Goal: Information Seeking & Learning: Learn about a topic

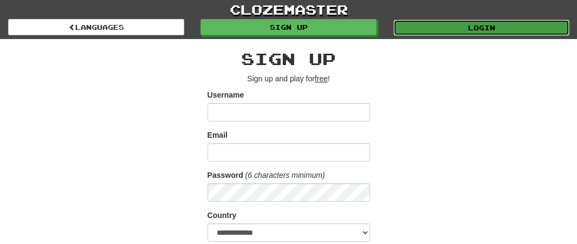
click at [477, 29] on link "Login" at bounding box center [482, 28] width 176 height 16
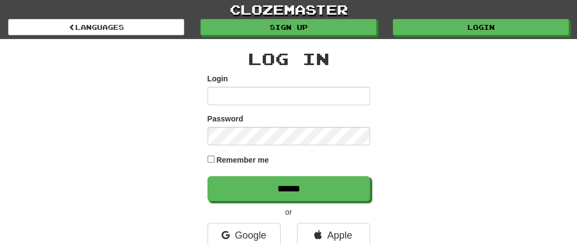
type input "********"
click at [213, 162] on div "Remember me" at bounding box center [289, 160] width 163 height 15
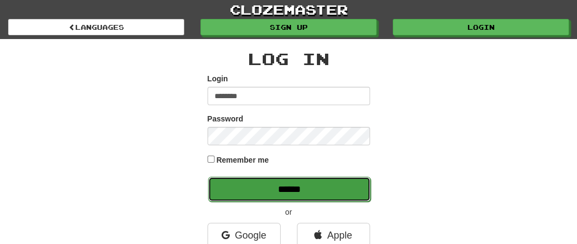
click at [293, 191] on input "******" at bounding box center [289, 189] width 163 height 25
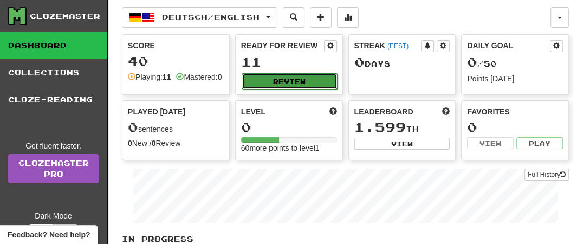
click at [291, 82] on button "Review" at bounding box center [290, 81] width 96 height 16
select select "**"
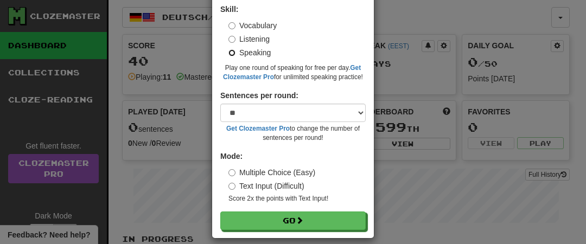
scroll to position [85, 0]
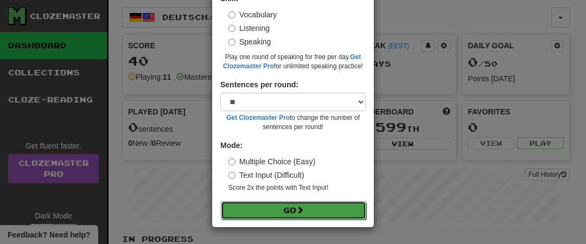
click at [289, 208] on button "Go" at bounding box center [293, 210] width 145 height 18
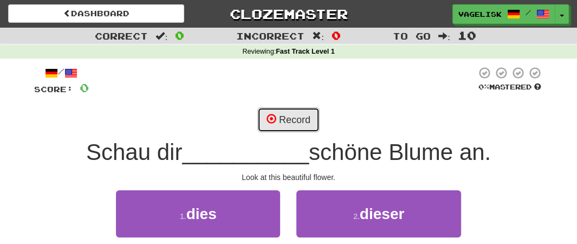
click at [300, 123] on button "Record" at bounding box center [289, 119] width 62 height 25
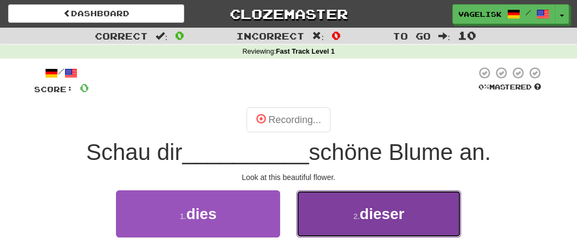
click at [377, 216] on span "dieser" at bounding box center [382, 213] width 45 height 17
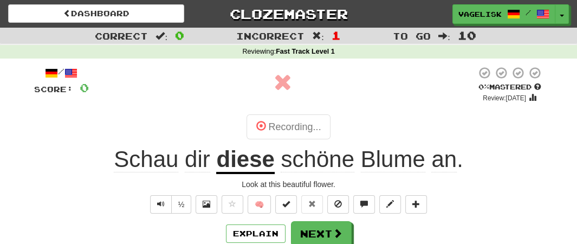
scroll to position [54, 0]
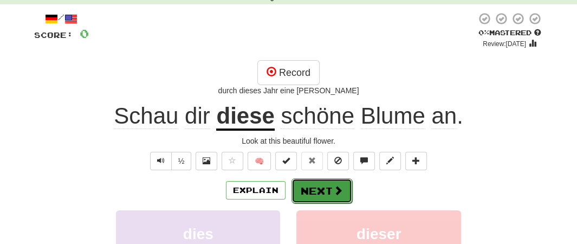
click at [326, 192] on button "Next" at bounding box center [322, 190] width 61 height 25
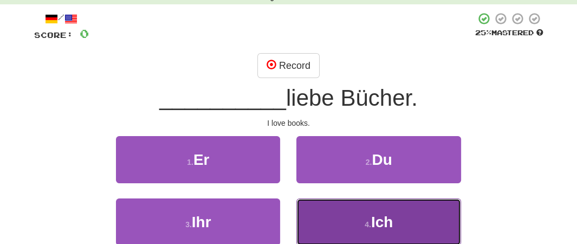
click at [410, 223] on button "4 . Ich" at bounding box center [379, 221] width 164 height 47
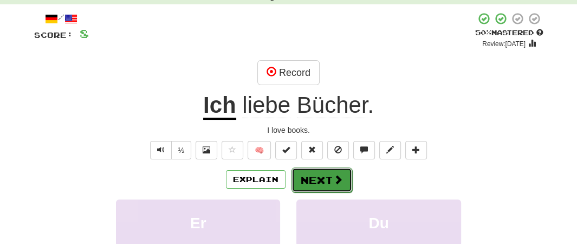
click at [321, 181] on button "Next" at bounding box center [322, 180] width 61 height 25
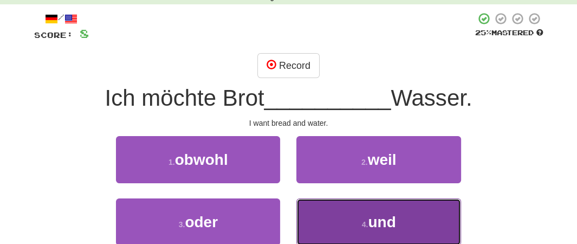
click at [372, 219] on span "und" at bounding box center [382, 222] width 28 height 17
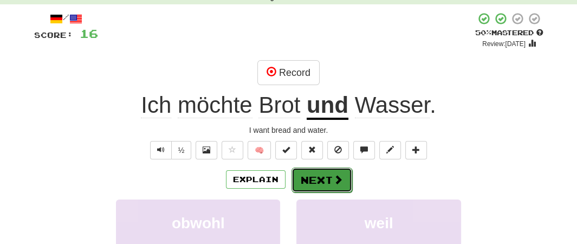
click at [318, 182] on button "Next" at bounding box center [322, 180] width 61 height 25
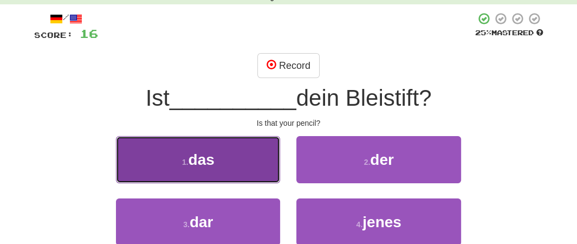
click at [230, 162] on button "1 . das" at bounding box center [198, 159] width 164 height 47
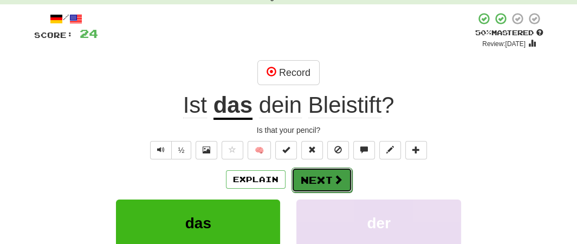
click at [323, 180] on button "Next" at bounding box center [322, 180] width 61 height 25
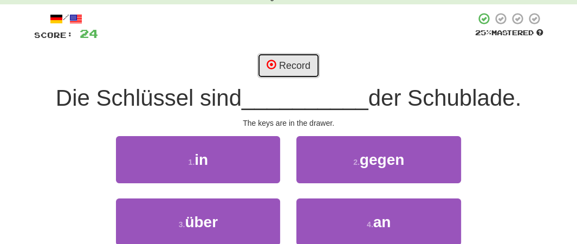
click at [291, 71] on button "Record" at bounding box center [289, 65] width 62 height 25
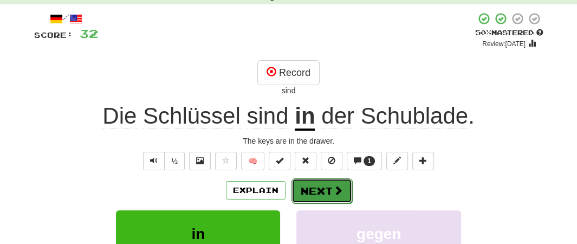
click at [330, 190] on button "Next" at bounding box center [322, 190] width 61 height 25
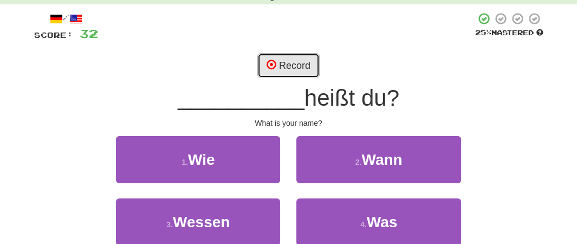
click at [284, 62] on button "Record" at bounding box center [289, 65] width 62 height 25
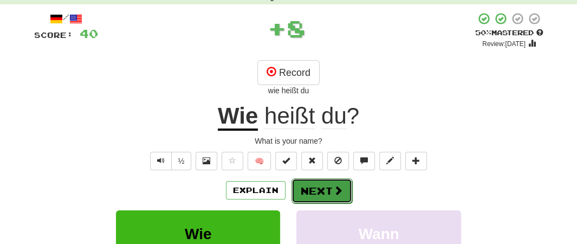
click at [325, 190] on button "Next" at bounding box center [322, 190] width 61 height 25
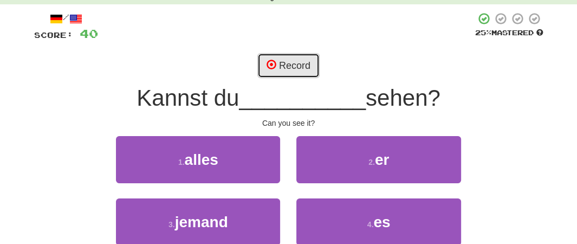
click at [295, 68] on button "Record" at bounding box center [289, 65] width 62 height 25
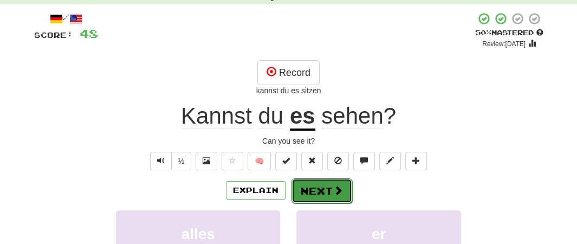
click at [331, 188] on button "Next" at bounding box center [322, 190] width 61 height 25
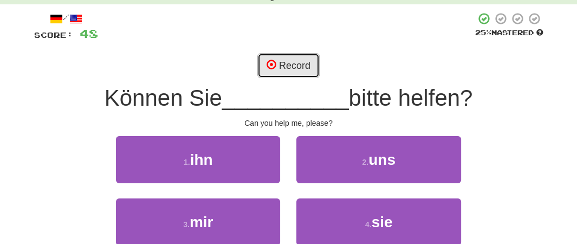
click at [291, 68] on button "Record" at bounding box center [289, 65] width 62 height 25
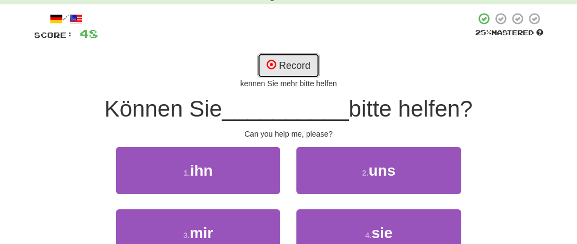
click at [290, 68] on button "Record" at bounding box center [289, 65] width 62 height 25
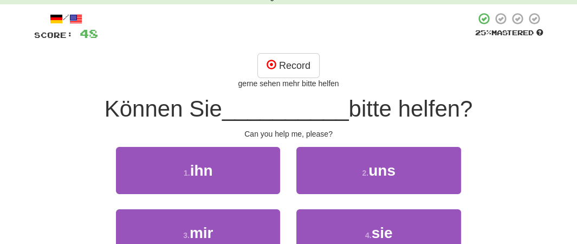
click at [304, 111] on span "__________" at bounding box center [285, 108] width 127 height 25
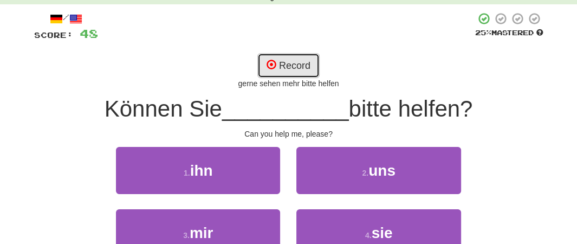
click at [300, 69] on button "Record" at bounding box center [289, 65] width 62 height 25
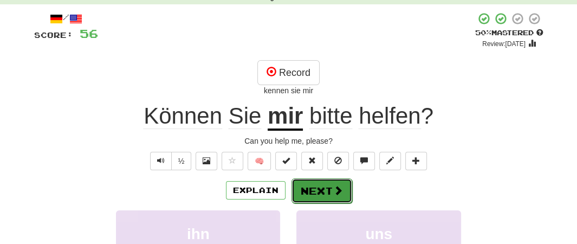
click at [330, 188] on button "Next" at bounding box center [322, 190] width 61 height 25
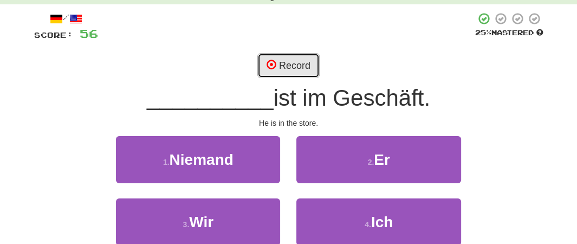
click at [299, 65] on button "Record" at bounding box center [289, 65] width 62 height 25
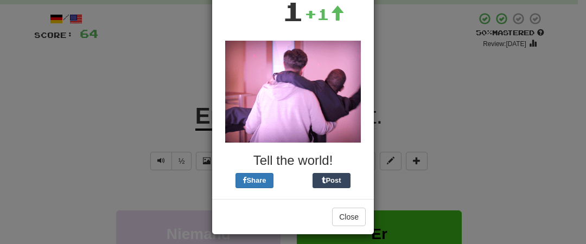
scroll to position [104, 0]
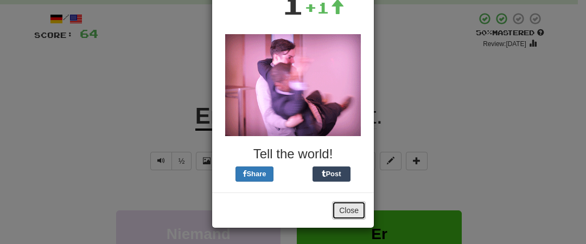
click at [344, 210] on button "Close" at bounding box center [349, 210] width 34 height 18
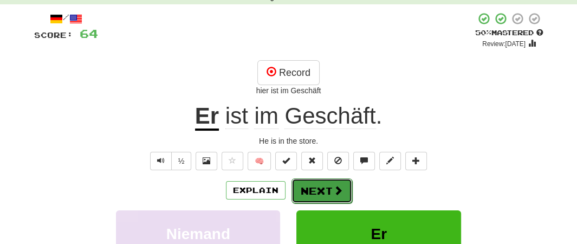
click at [327, 189] on button "Next" at bounding box center [322, 190] width 61 height 25
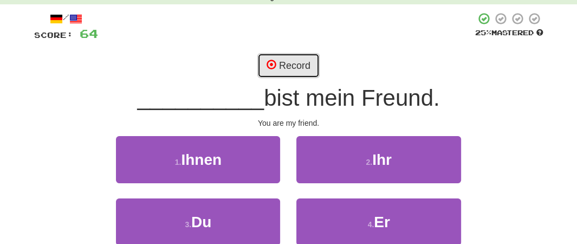
click at [282, 73] on button "Record" at bounding box center [289, 65] width 62 height 25
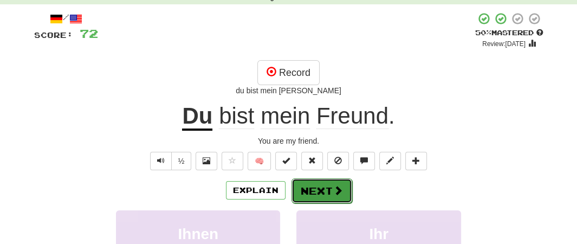
click at [318, 188] on button "Next" at bounding box center [322, 190] width 61 height 25
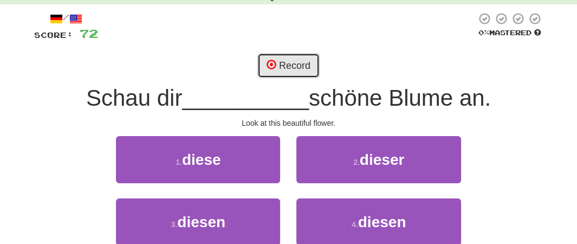
click at [288, 73] on button "Record" at bounding box center [289, 65] width 62 height 25
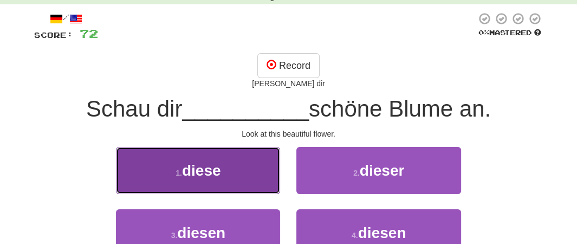
click at [218, 166] on span "diese" at bounding box center [201, 170] width 39 height 17
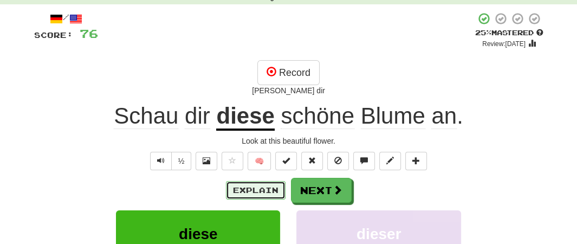
click at [255, 190] on button "Explain" at bounding box center [256, 190] width 60 height 18
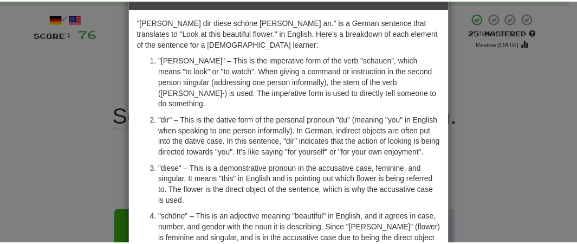
scroll to position [54, 0]
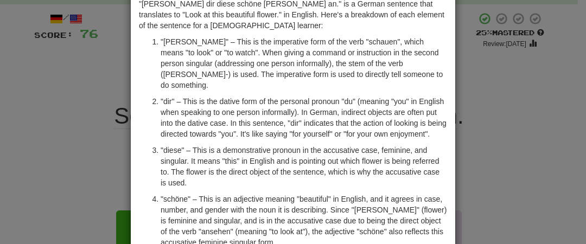
click at [233, 174] on p ""diese" – This is a demonstrative pronoun in the accusative case, feminine, and…" at bounding box center [303, 166] width 286 height 43
click at [527, 80] on div "× Explanation "Schau dir diese schöne Blume an." is a German sentence that tran…" at bounding box center [293, 122] width 586 height 244
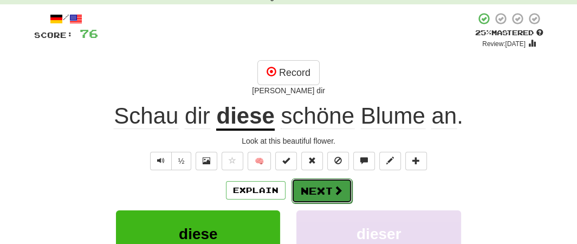
click at [325, 189] on button "Next" at bounding box center [322, 190] width 61 height 25
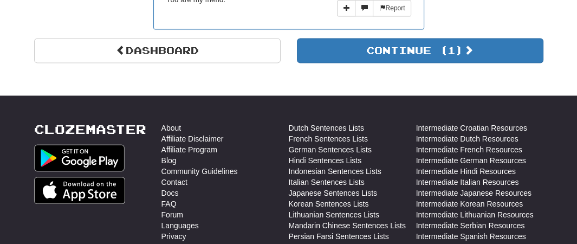
scroll to position [1193, 0]
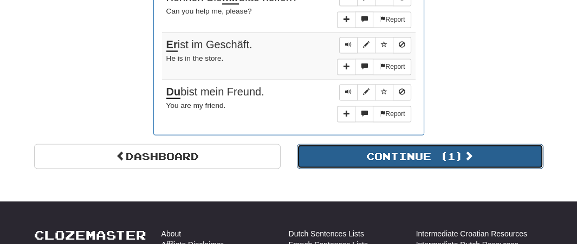
click at [455, 159] on button "Continue ( 1 )" at bounding box center [420, 156] width 247 height 25
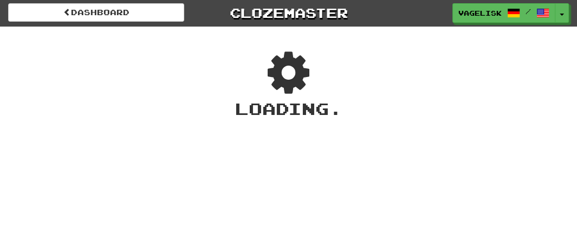
scroll to position [0, 0]
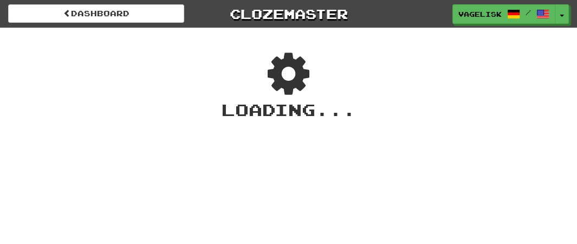
drag, startPoint x: 402, startPoint y: 174, endPoint x: 452, endPoint y: 153, distance: 54.0
click at [452, 153] on div "Dashboard Clozemaster vagelisk / Toggle Dropdown Dashboard Leaderboard Activity…" at bounding box center [288, 122] width 577 height 244
click at [381, 157] on div "Dashboard Clozemaster vagelisk / Toggle Dropdown Dashboard Leaderboard Activity…" at bounding box center [288, 122] width 577 height 244
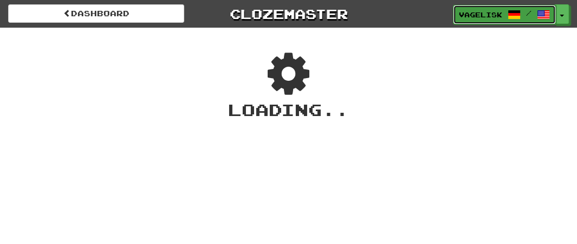
click at [510, 14] on span at bounding box center [514, 14] width 13 height 13
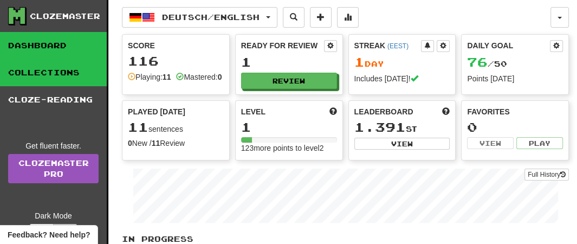
click at [59, 69] on link "Collections" at bounding box center [53, 72] width 107 height 27
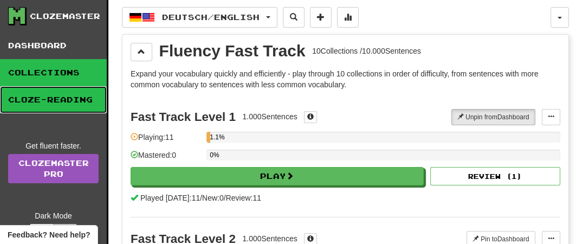
click at [55, 97] on link "Cloze-Reading" at bounding box center [53, 99] width 107 height 27
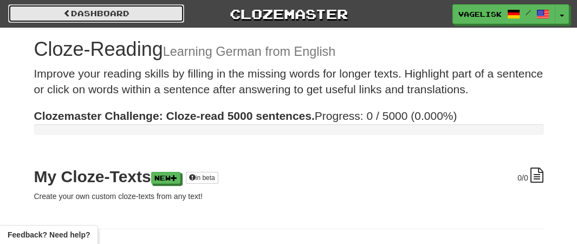
click at [63, 12] on span at bounding box center [67, 13] width 8 height 8
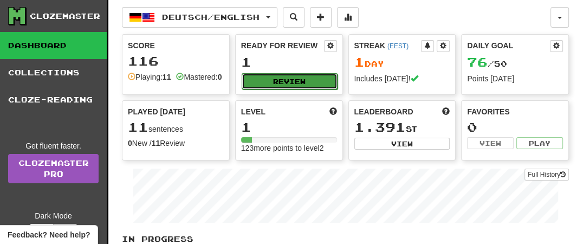
drag, startPoint x: 278, startPoint y: 82, endPoint x: 248, endPoint y: 82, distance: 30.4
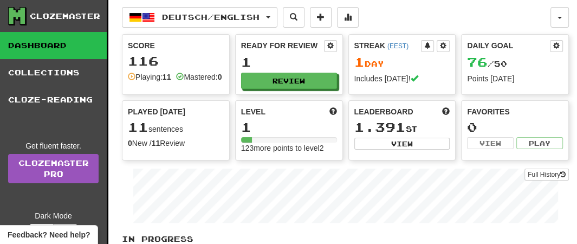
drag, startPoint x: 248, startPoint y: 82, endPoint x: 213, endPoint y: 80, distance: 35.3
click at [213, 80] on div "Playing: 11 Mastered: 0" at bounding box center [176, 77] width 96 height 11
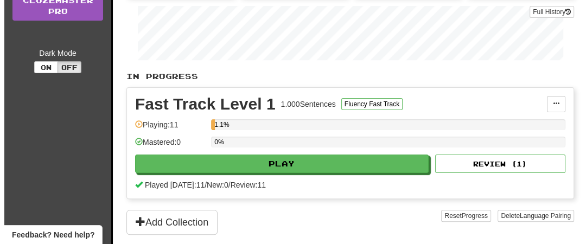
scroll to position [217, 0]
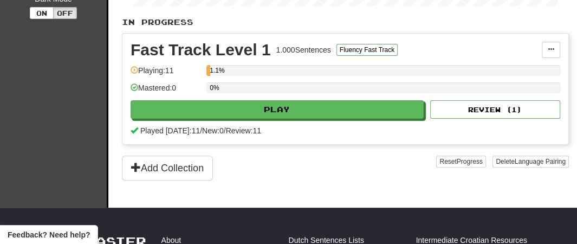
drag, startPoint x: 347, startPoint y: 136, endPoint x: 303, endPoint y: 149, distance: 46.2
click at [303, 144] on div "Fast Track Level 1 1.000 Sentences Fluency Fast Track Manage Sentences Unpin fr…" at bounding box center [346, 89] width 446 height 111
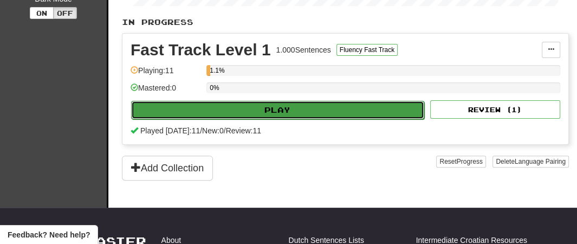
click at [298, 119] on button "Play" at bounding box center [277, 110] width 293 height 18
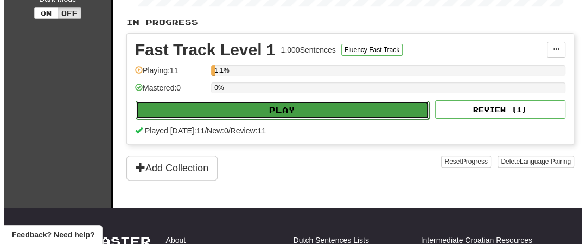
select select "**"
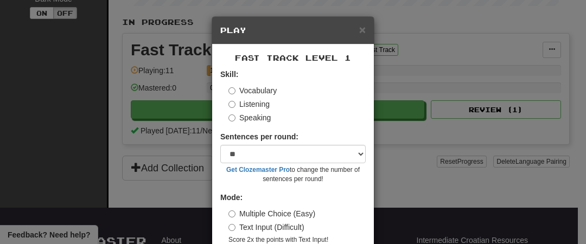
drag, startPoint x: 225, startPoint y: 100, endPoint x: 197, endPoint y: 101, distance: 27.7
click at [197, 101] on div "× Play Fast Track Level 1 Skill: Vocabulary Listening Speaking Sentences per ro…" at bounding box center [293, 122] width 586 height 244
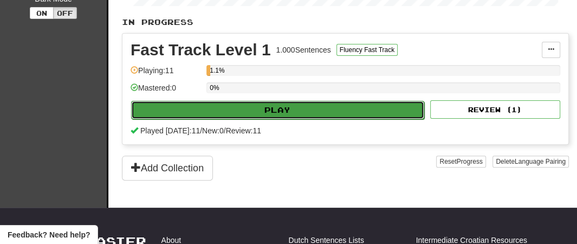
click at [239, 115] on button "Play" at bounding box center [277, 110] width 293 height 18
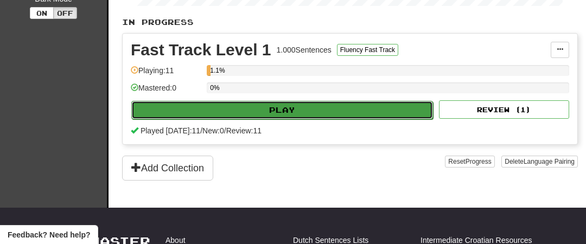
select select "**"
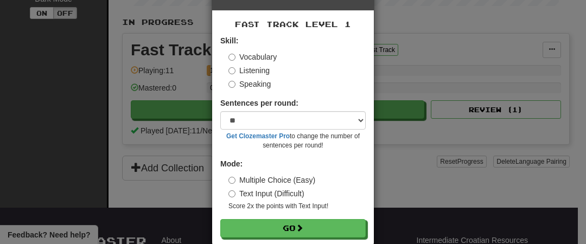
scroll to position [52, 0]
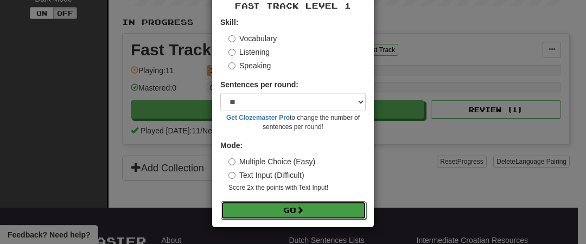
click at [288, 201] on button "Go" at bounding box center [293, 210] width 145 height 18
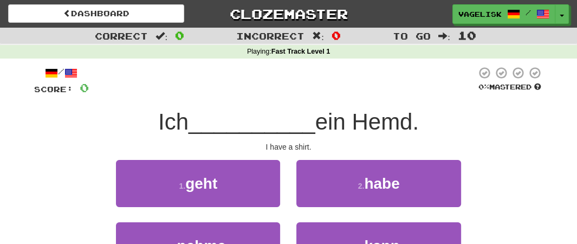
scroll to position [108, 0]
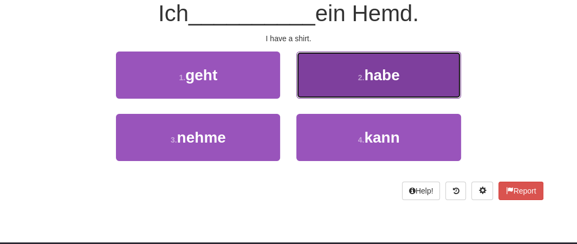
click at [372, 75] on span "habe" at bounding box center [381, 75] width 35 height 17
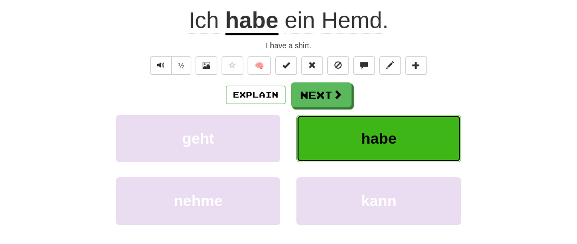
scroll to position [115, 0]
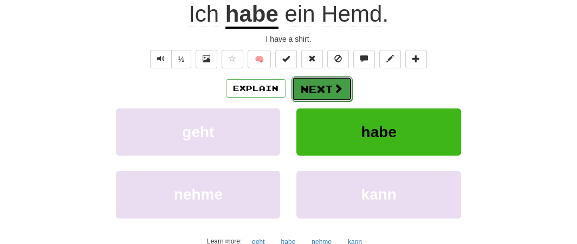
click at [325, 85] on button "Next" at bounding box center [322, 88] width 61 height 25
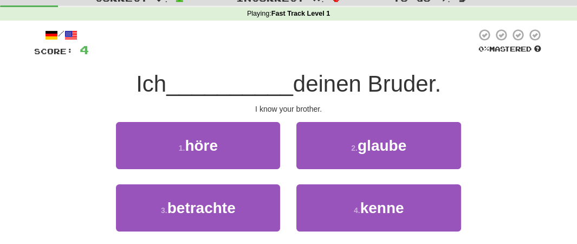
scroll to position [54, 0]
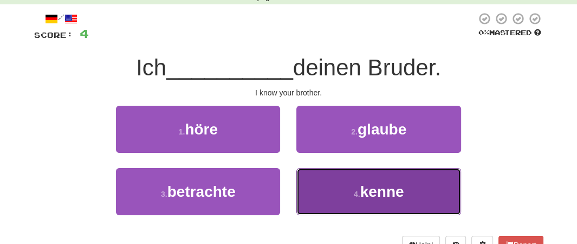
click at [372, 191] on span "kenne" at bounding box center [383, 191] width 44 height 17
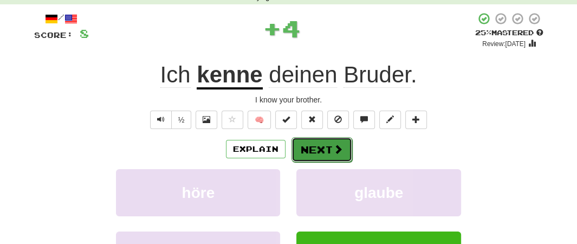
click at [330, 146] on button "Next" at bounding box center [322, 149] width 61 height 25
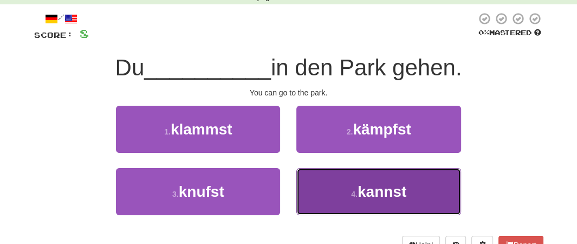
click at [347, 188] on button "4 . kannst" at bounding box center [379, 191] width 164 height 47
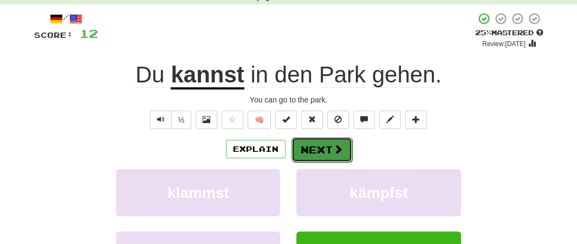
click at [318, 145] on button "Next" at bounding box center [322, 149] width 61 height 25
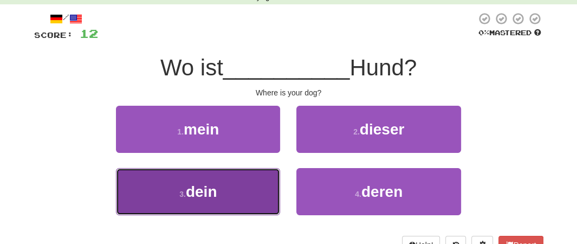
click at [237, 188] on button "3 . dein" at bounding box center [198, 191] width 164 height 47
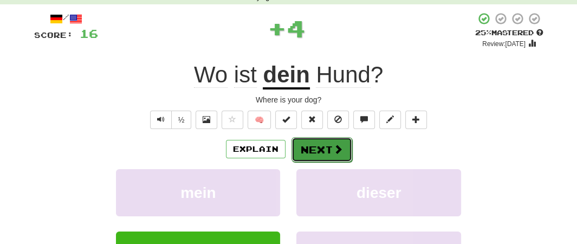
click at [311, 146] on button "Next" at bounding box center [322, 149] width 61 height 25
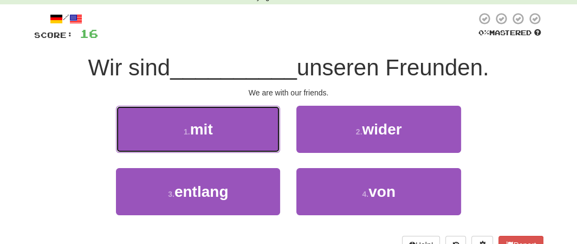
drag, startPoint x: 239, startPoint y: 139, endPoint x: 228, endPoint y: 134, distance: 11.7
click at [237, 139] on button "1 . mit" at bounding box center [198, 129] width 164 height 47
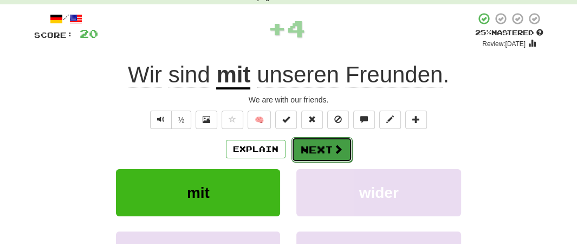
click at [317, 151] on button "Next" at bounding box center [322, 149] width 61 height 25
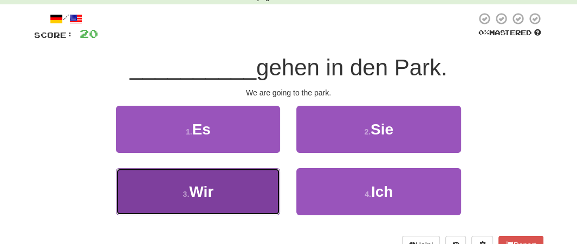
click at [221, 187] on button "3 . Wir" at bounding box center [198, 191] width 164 height 47
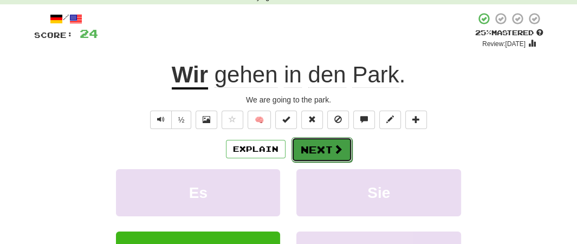
click at [307, 150] on button "Next" at bounding box center [322, 149] width 61 height 25
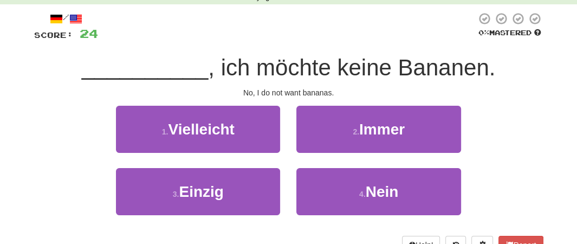
drag, startPoint x: 258, startPoint y: 159, endPoint x: 176, endPoint y: 93, distance: 105.3
click at [176, 93] on div "No, I do not want bananas." at bounding box center [289, 92] width 510 height 11
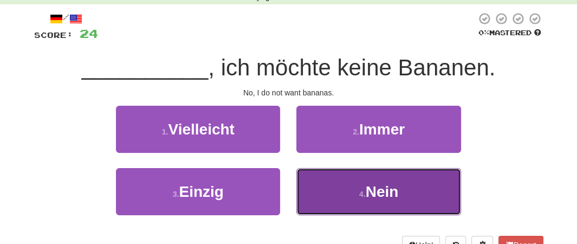
click at [343, 186] on button "4 . Nein" at bounding box center [379, 191] width 164 height 47
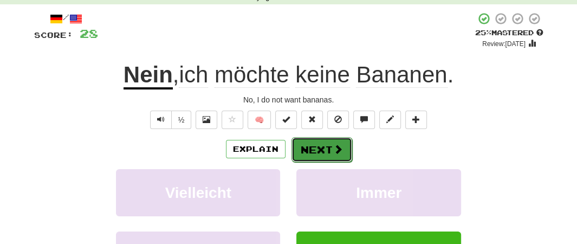
click at [323, 149] on button "Next" at bounding box center [322, 149] width 61 height 25
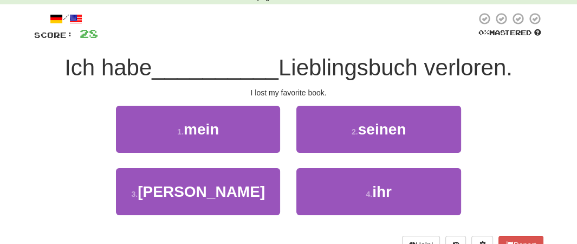
drag, startPoint x: 318, startPoint y: 149, endPoint x: 222, endPoint y: 97, distance: 108.9
click at [222, 97] on div "I lost my favorite book." at bounding box center [289, 92] width 510 height 11
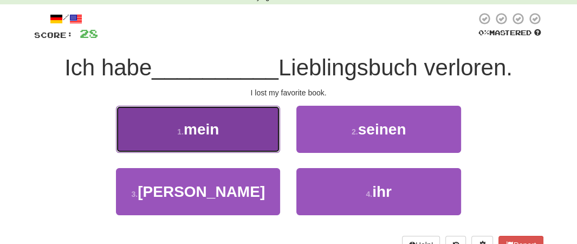
click at [213, 134] on span "mein" at bounding box center [201, 129] width 35 height 17
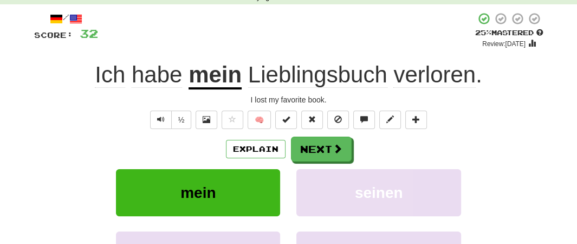
drag, startPoint x: 375, startPoint y: 86, endPoint x: 368, endPoint y: 86, distance: 7.0
drag, startPoint x: 368, startPoint y: 86, endPoint x: 473, endPoint y: 126, distance: 112.3
click at [473, 126] on div "½ 🧠" at bounding box center [289, 120] width 510 height 18
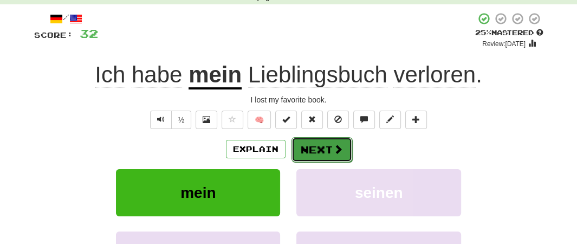
click at [317, 150] on button "Next" at bounding box center [322, 149] width 61 height 25
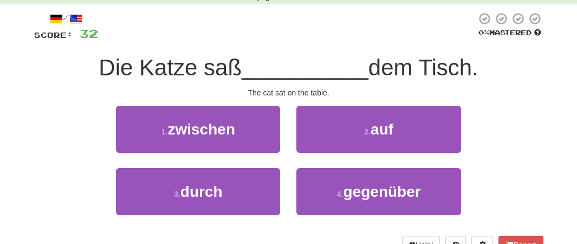
drag, startPoint x: 295, startPoint y: 144, endPoint x: 166, endPoint y: 93, distance: 138.4
click at [166, 93] on div "The cat sat on the table." at bounding box center [289, 92] width 510 height 11
drag, startPoint x: 166, startPoint y: 93, endPoint x: 156, endPoint y: 86, distance: 12.2
click at [156, 86] on div "/ Score: 32 0 % Mastered Die Katze saß __________ dem Tisch. The cat sat on the…" at bounding box center [289, 133] width 510 height 242
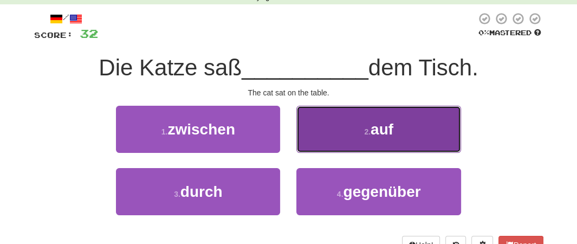
click at [363, 120] on button "2 . auf" at bounding box center [379, 129] width 164 height 47
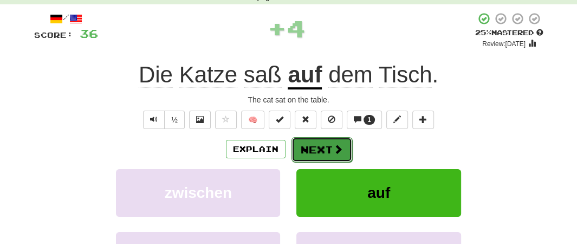
click at [314, 147] on button "Next" at bounding box center [322, 149] width 61 height 25
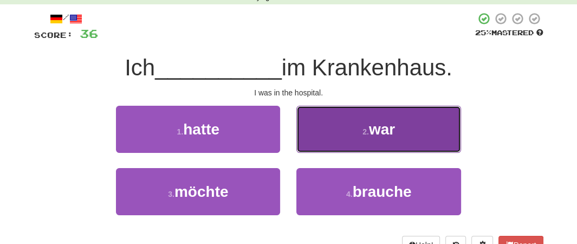
click at [357, 143] on button "2 . war" at bounding box center [379, 129] width 164 height 47
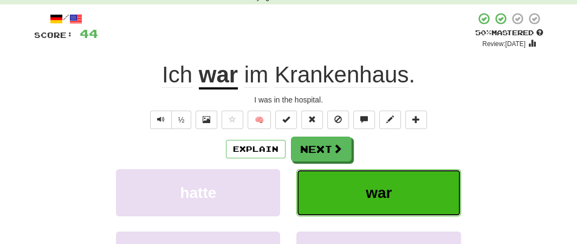
click at [340, 188] on button "war" at bounding box center [379, 192] width 164 height 47
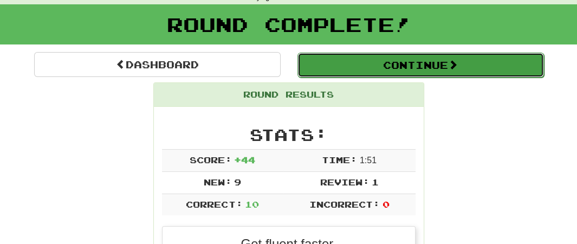
click at [406, 65] on button "Continue" at bounding box center [421, 65] width 247 height 25
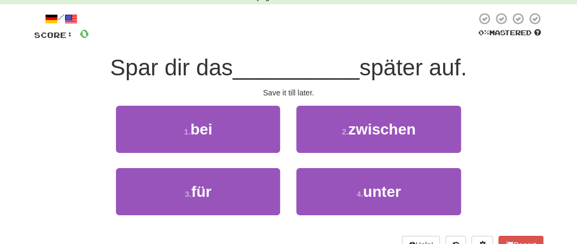
click at [217, 165] on div "1 . bei" at bounding box center [198, 137] width 181 height 62
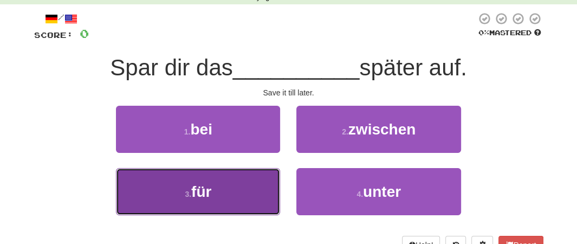
click at [209, 188] on span "für" at bounding box center [201, 191] width 20 height 17
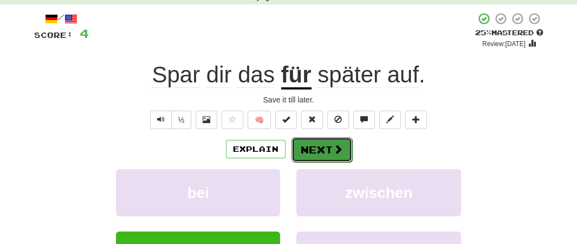
click at [330, 149] on button "Next" at bounding box center [322, 149] width 61 height 25
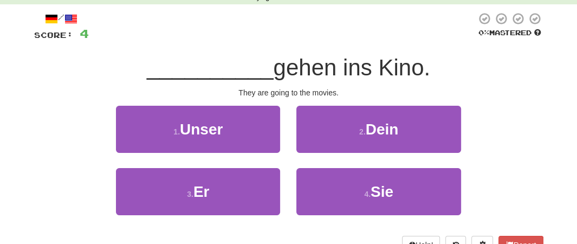
drag, startPoint x: 263, startPoint y: 158, endPoint x: 76, endPoint y: 146, distance: 187.4
click at [76, 146] on div "1 . Unser 2 . Dein" at bounding box center [289, 137] width 542 height 62
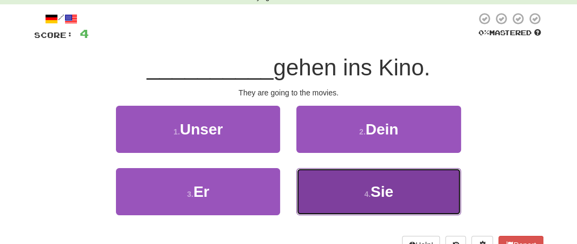
click at [340, 187] on button "4 . Sie" at bounding box center [379, 191] width 164 height 47
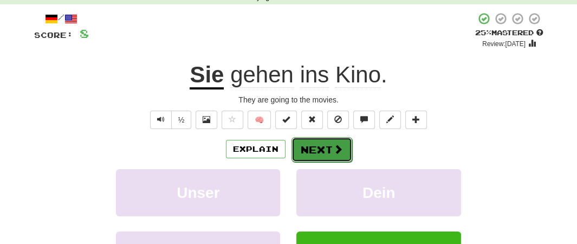
click at [319, 153] on button "Next" at bounding box center [322, 149] width 61 height 25
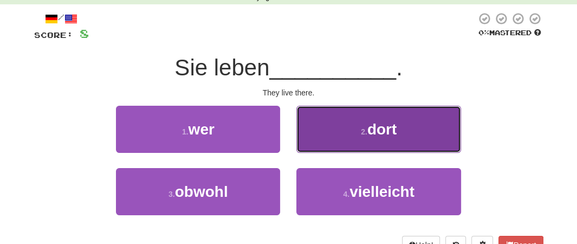
click at [364, 133] on small "2 ." at bounding box center [364, 131] width 7 height 9
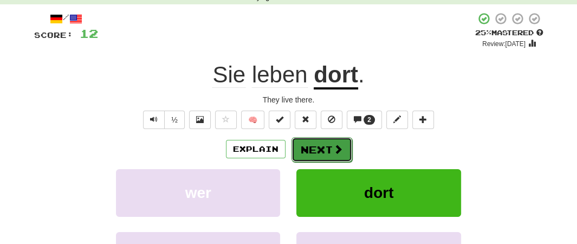
click at [330, 150] on button "Next" at bounding box center [322, 149] width 61 height 25
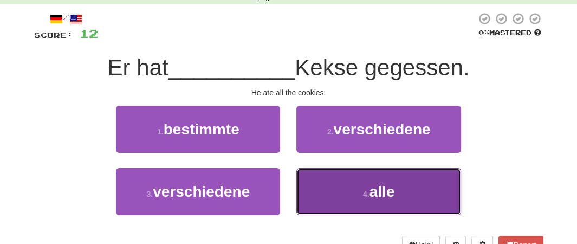
click at [363, 183] on button "4 . alle" at bounding box center [379, 191] width 164 height 47
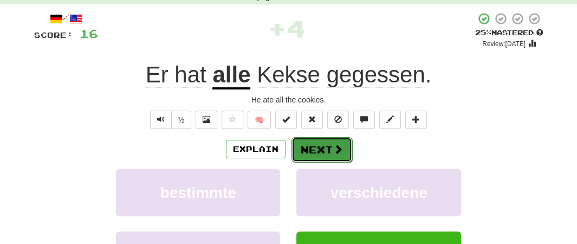
click at [319, 149] on button "Next" at bounding box center [322, 149] width 61 height 25
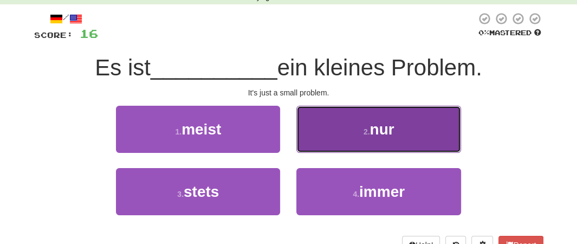
click at [351, 132] on button "2 . nur" at bounding box center [379, 129] width 164 height 47
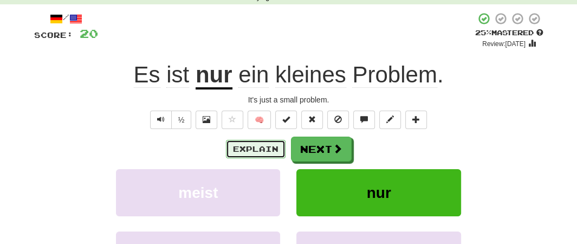
click at [264, 151] on button "Explain" at bounding box center [256, 149] width 60 height 18
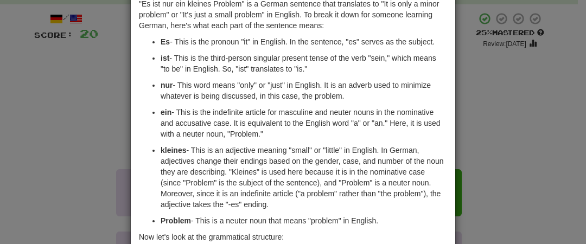
drag, startPoint x: 330, startPoint y: 173, endPoint x: 289, endPoint y: 127, distance: 61.1
click at [289, 127] on p "ein - This is the indefinite article for masculine and neuter nouns in the nomi…" at bounding box center [303, 123] width 286 height 33
drag, startPoint x: 378, startPoint y: 175, endPoint x: 358, endPoint y: 178, distance: 20.3
drag, startPoint x: 358, startPoint y: 178, endPoint x: 400, endPoint y: 213, distance: 53.9
click at [400, 213] on ul "Es - This is the pronoun "it" in English. In the sentence, "es" serves as the s…" at bounding box center [293, 131] width 308 height 190
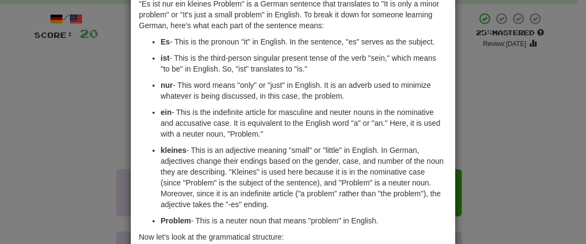
drag, startPoint x: 226, startPoint y: 130, endPoint x: 192, endPoint y: 59, distance: 79.1
drag, startPoint x: 192, startPoint y: 59, endPoint x: 91, endPoint y: 101, distance: 109.6
click at [91, 101] on div "× Explanation "Es ist nur ein kleines Problem" is a German sentence that transl…" at bounding box center [293, 122] width 586 height 244
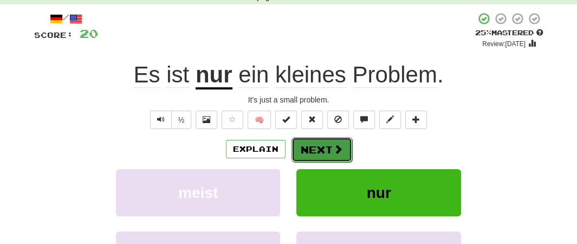
click at [325, 146] on button "Next" at bounding box center [322, 149] width 61 height 25
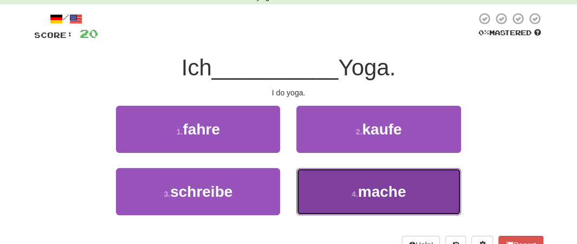
click at [354, 191] on small "4 ." at bounding box center [355, 194] width 7 height 9
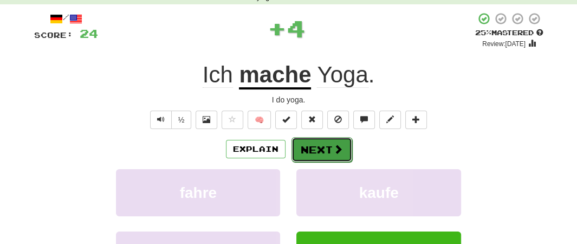
click at [319, 147] on button "Next" at bounding box center [322, 149] width 61 height 25
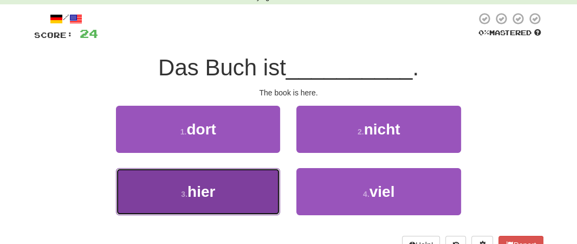
click at [232, 195] on button "3 . hier" at bounding box center [198, 191] width 164 height 47
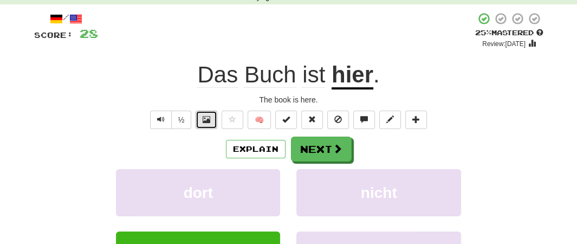
click at [204, 120] on span at bounding box center [207, 119] width 8 height 8
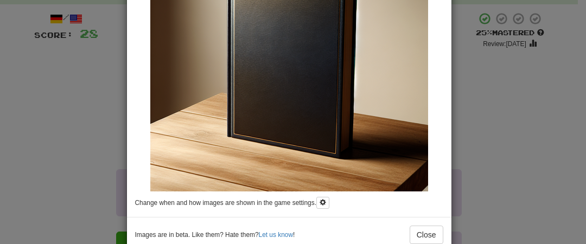
scroll to position [190, 0]
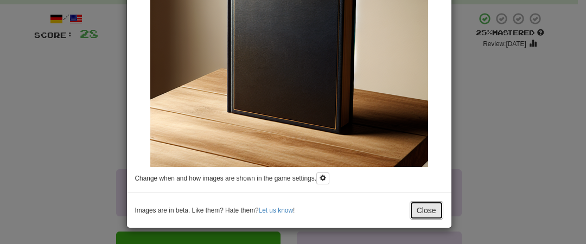
click at [419, 207] on button "Close" at bounding box center [426, 210] width 34 height 18
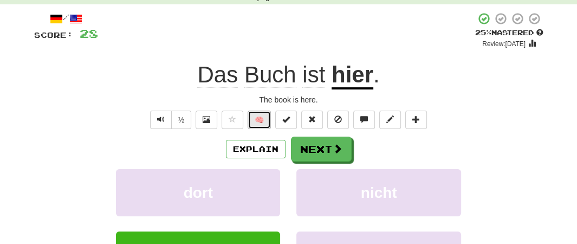
click at [262, 123] on button "🧠" at bounding box center [259, 120] width 23 height 18
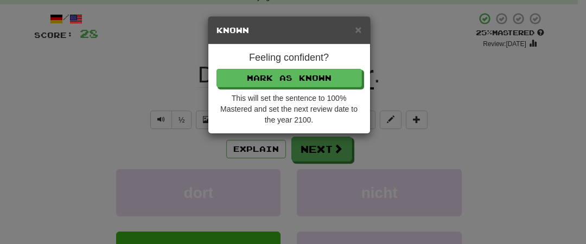
click at [383, 150] on div "× Known Feeling confident? Mark as Known This will set the sentence to 100% Mas…" at bounding box center [293, 122] width 586 height 244
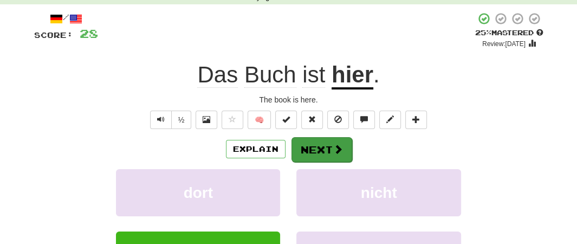
drag, startPoint x: 377, startPoint y: 147, endPoint x: 335, endPoint y: 141, distance: 43.3
drag, startPoint x: 335, startPoint y: 141, endPoint x: 319, endPoint y: 142, distance: 15.8
click at [319, 142] on button "Next" at bounding box center [322, 149] width 61 height 25
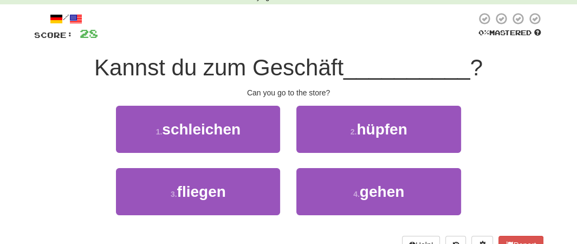
drag, startPoint x: 319, startPoint y: 142, endPoint x: 99, endPoint y: 128, distance: 220.0
click at [99, 128] on div "1 . schleichen 2 . hüpfen" at bounding box center [289, 137] width 542 height 62
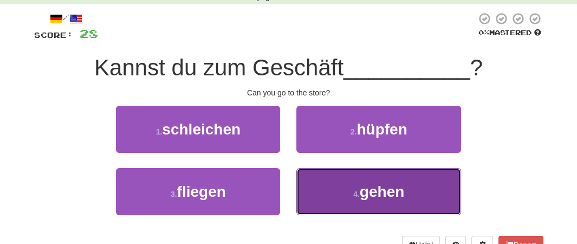
click at [375, 187] on span "gehen" at bounding box center [382, 191] width 44 height 17
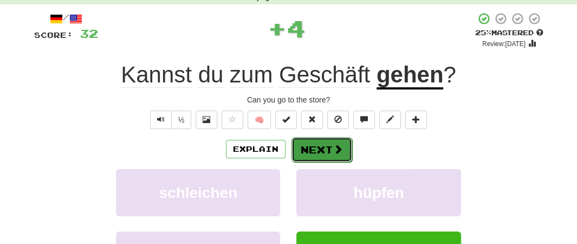
click at [325, 149] on button "Next" at bounding box center [322, 149] width 61 height 25
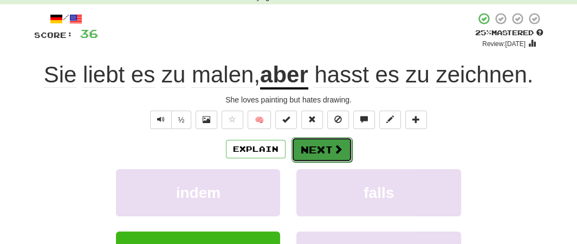
click at [323, 153] on button "Next" at bounding box center [322, 149] width 61 height 25
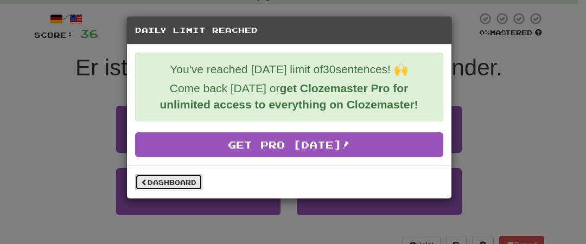
click at [155, 180] on link "Dashboard" at bounding box center [168, 182] width 67 height 16
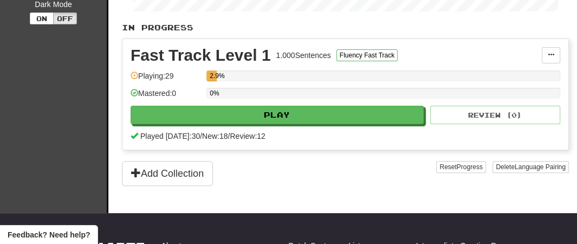
scroll to position [271, 0]
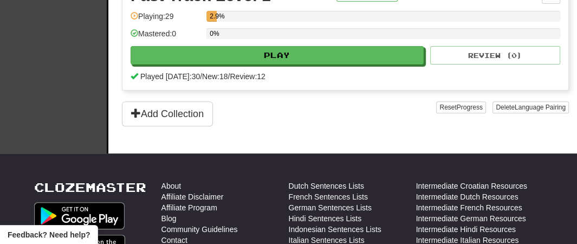
drag, startPoint x: 275, startPoint y: 170, endPoint x: 252, endPoint y: 148, distance: 32.2
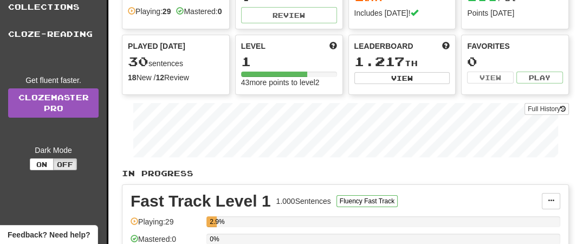
scroll to position [0, 0]
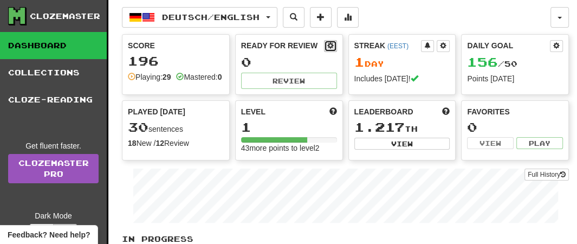
click at [330, 47] on span at bounding box center [330, 45] width 7 height 7
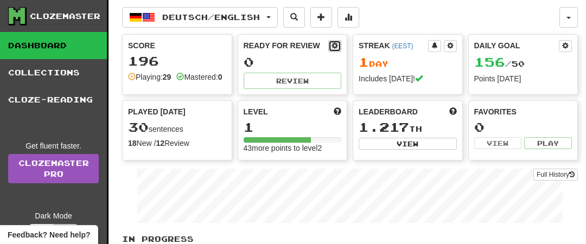
select select "*"
select select "**"
select select "***"
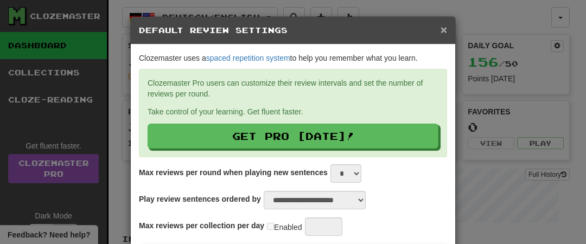
click at [440, 29] on span "×" at bounding box center [443, 29] width 7 height 12
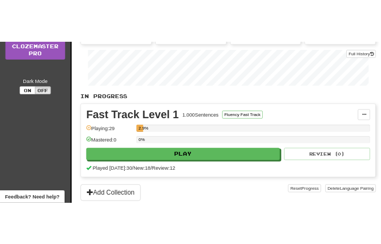
scroll to position [217, 0]
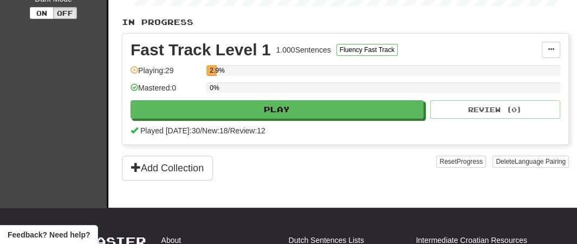
drag, startPoint x: 279, startPoint y: 101, endPoint x: 253, endPoint y: 103, distance: 25.6
click at [253, 100] on div "0%" at bounding box center [384, 91] width 354 height 18
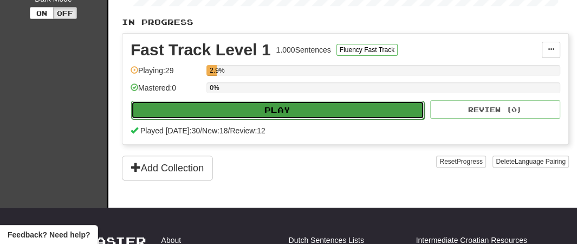
click at [245, 118] on button "Play" at bounding box center [277, 110] width 293 height 18
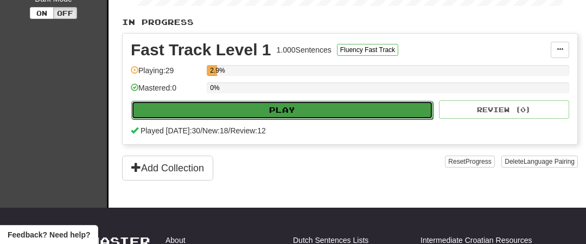
select select "**"
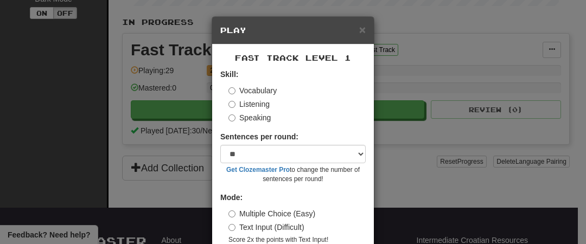
drag, startPoint x: 245, startPoint y: 118, endPoint x: 219, endPoint y: 121, distance: 26.8
click at [220, 121] on div "Skill: Vocabulary Listening Speaking" at bounding box center [292, 96] width 145 height 54
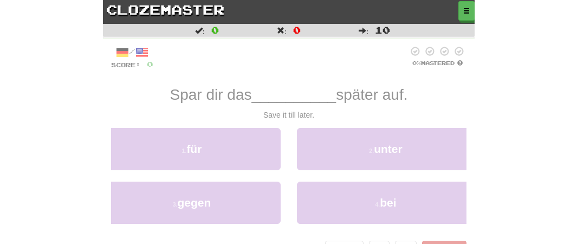
scroll to position [54, 0]
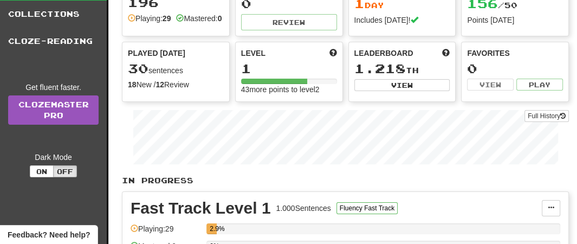
scroll to position [54, 0]
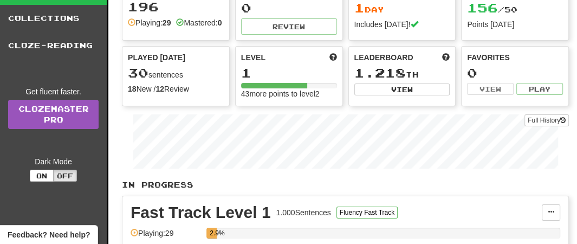
drag, startPoint x: 72, startPoint y: 92, endPoint x: 66, endPoint y: 67, distance: 26.2
click at [66, 67] on div "Clozemaster Dashboard Collections Cloze-Reading Get fluent faster. Clozemaster …" at bounding box center [54, 158] width 108 height 425
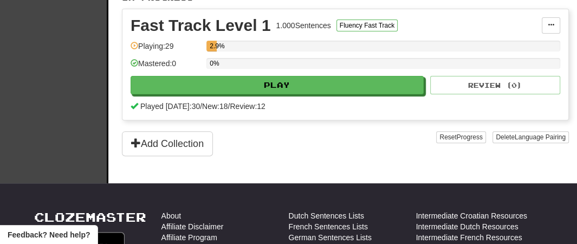
scroll to position [217, 0]
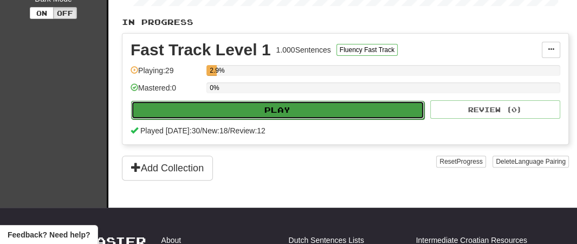
click at [303, 117] on button "Play" at bounding box center [277, 110] width 293 height 18
select select "**"
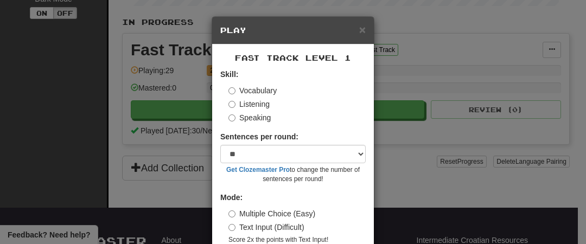
drag, startPoint x: 300, startPoint y: 113, endPoint x: 200, endPoint y: 93, distance: 101.7
click at [200, 93] on div "× Play Fast Track Level 1 Skill: Vocabulary Listening Speaking Sentences per ro…" at bounding box center [293, 122] width 586 height 244
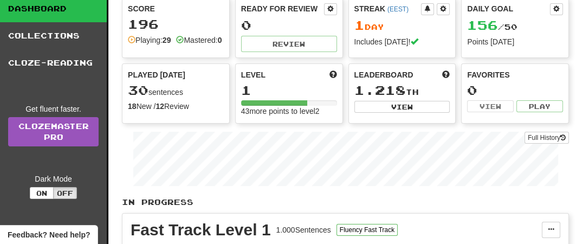
scroll to position [0, 0]
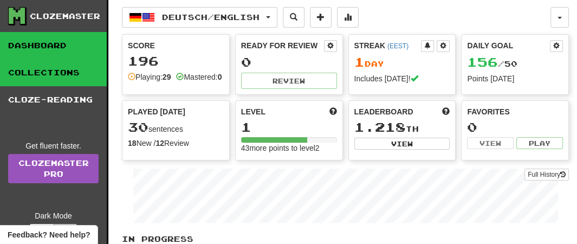
click at [80, 73] on link "Collections" at bounding box center [53, 72] width 107 height 27
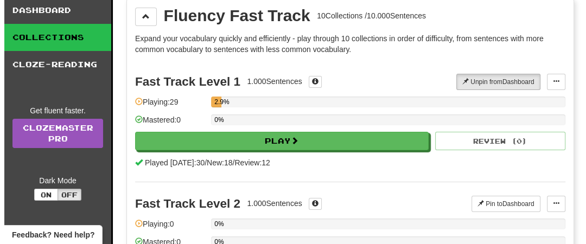
scroll to position [54, 0]
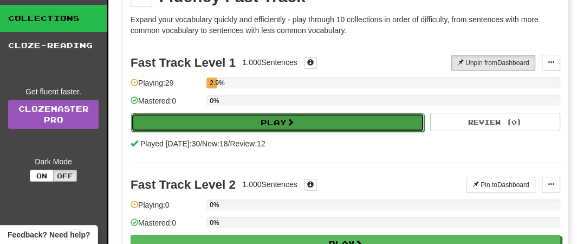
drag, startPoint x: 320, startPoint y: 120, endPoint x: 272, endPoint y: 119, distance: 47.7
click at [272, 119] on button "Play" at bounding box center [277, 122] width 293 height 18
select select "**"
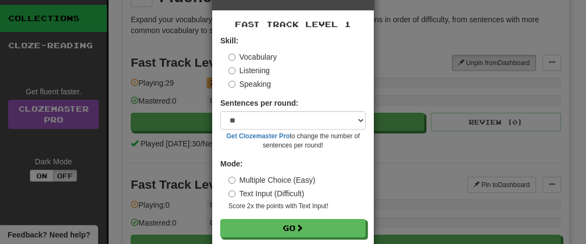
scroll to position [52, 0]
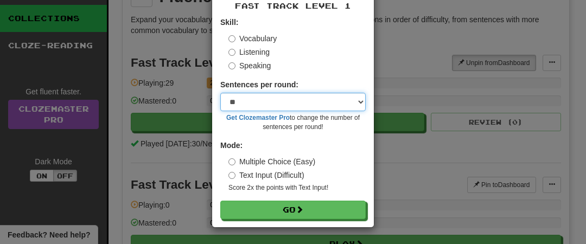
click at [353, 102] on select "* ** ** ** ** ** *** ********" at bounding box center [292, 102] width 145 height 18
click at [220, 93] on select "* ** ** ** ** ** *** ********" at bounding box center [292, 102] width 145 height 18
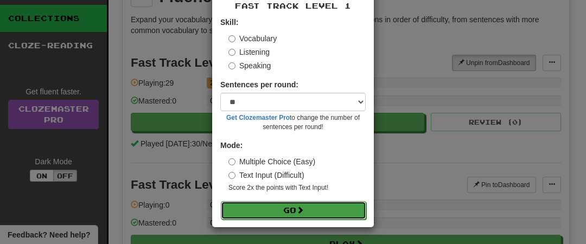
click at [284, 211] on button "Go" at bounding box center [293, 210] width 145 height 18
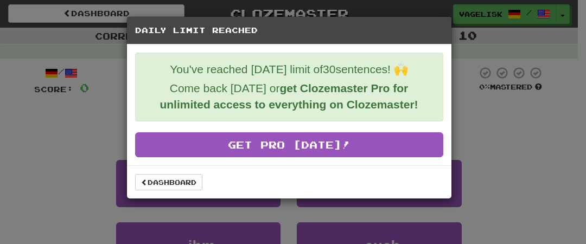
click at [106, 78] on div "Daily Limit Reached You've reached [DATE] limit of 30 sentences! 🙌 Come back [D…" at bounding box center [293, 122] width 586 height 244
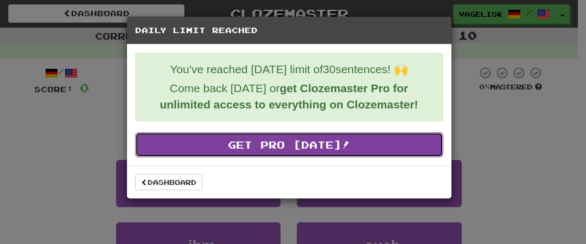
click at [226, 147] on link "Get Pro [DATE]!" at bounding box center [289, 144] width 308 height 25
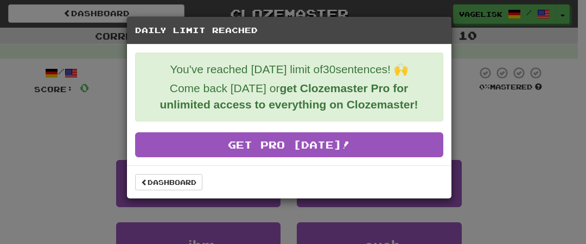
click at [89, 138] on div "Daily Limit Reached You've reached [DATE] limit of 30 sentences! 🙌 Come back [D…" at bounding box center [293, 122] width 586 height 244
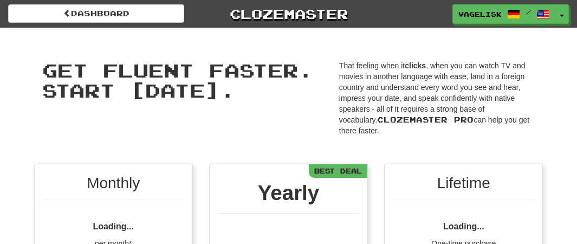
scroll to position [153, 0]
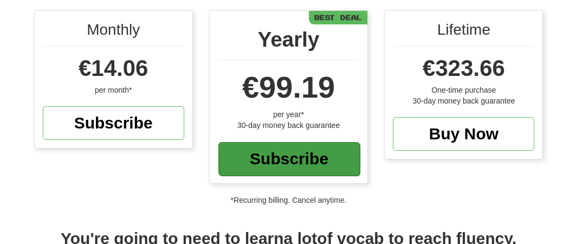
drag, startPoint x: 0, startPoint y: 0, endPoint x: 226, endPoint y: 146, distance: 268.9
